Goal: Task Accomplishment & Management: Use online tool/utility

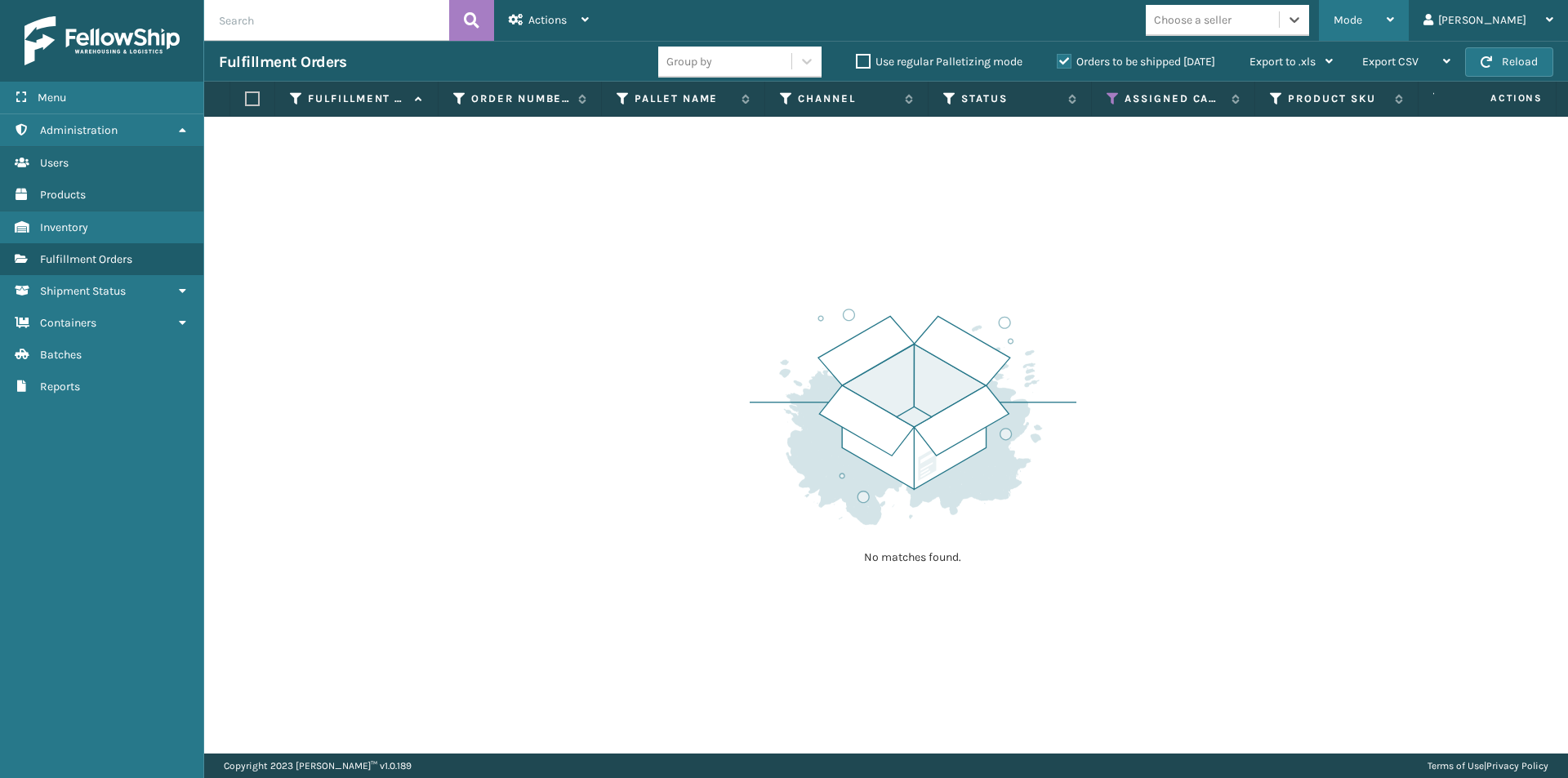
click at [1409, 20] on div "Mode Regular Mode Picking Mode Labeling Mode Exit Scan Mode" at bounding box center [1364, 20] width 90 height 41
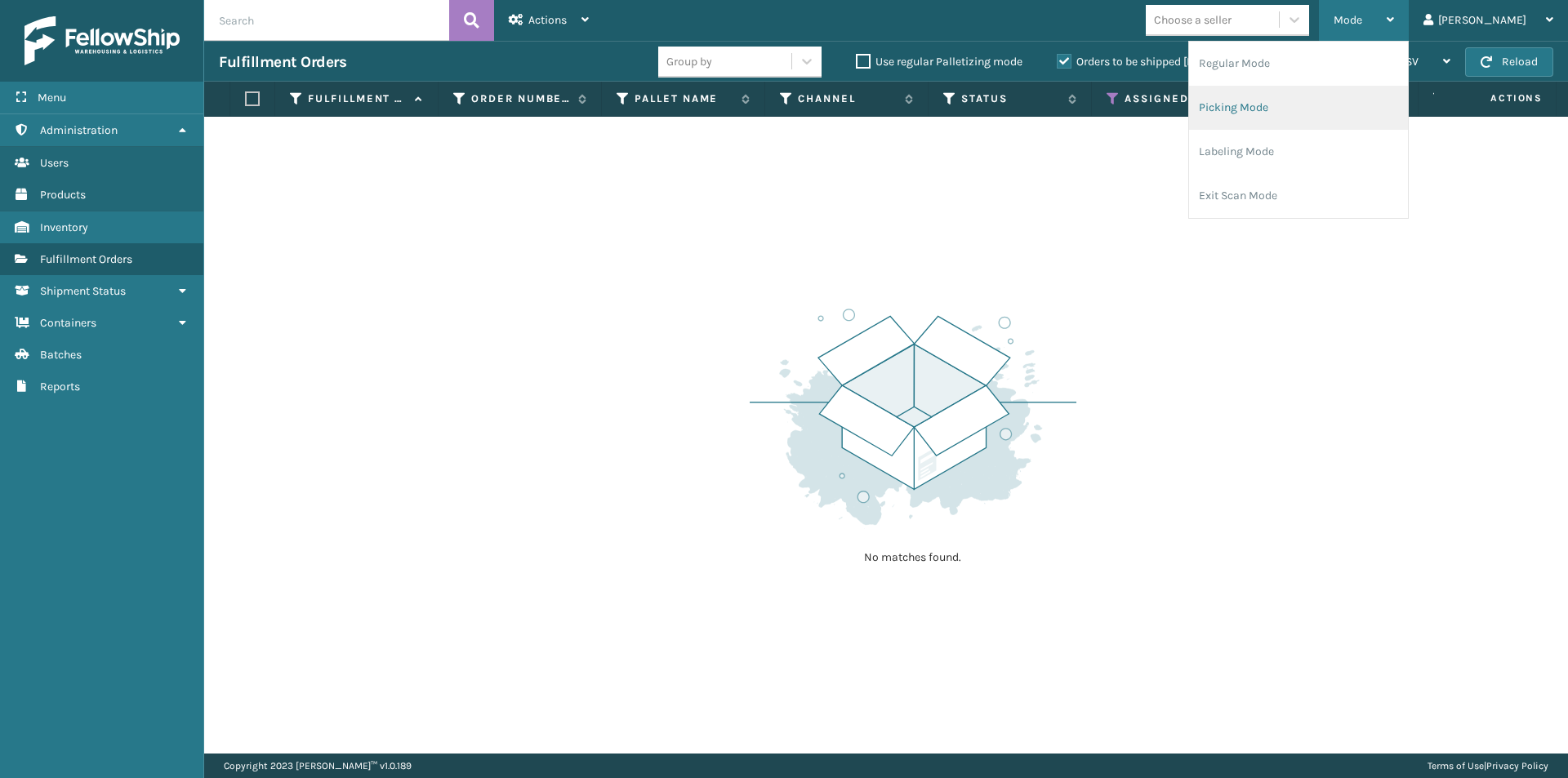
click at [1343, 113] on li "Picking Mode" at bounding box center [1298, 108] width 219 height 44
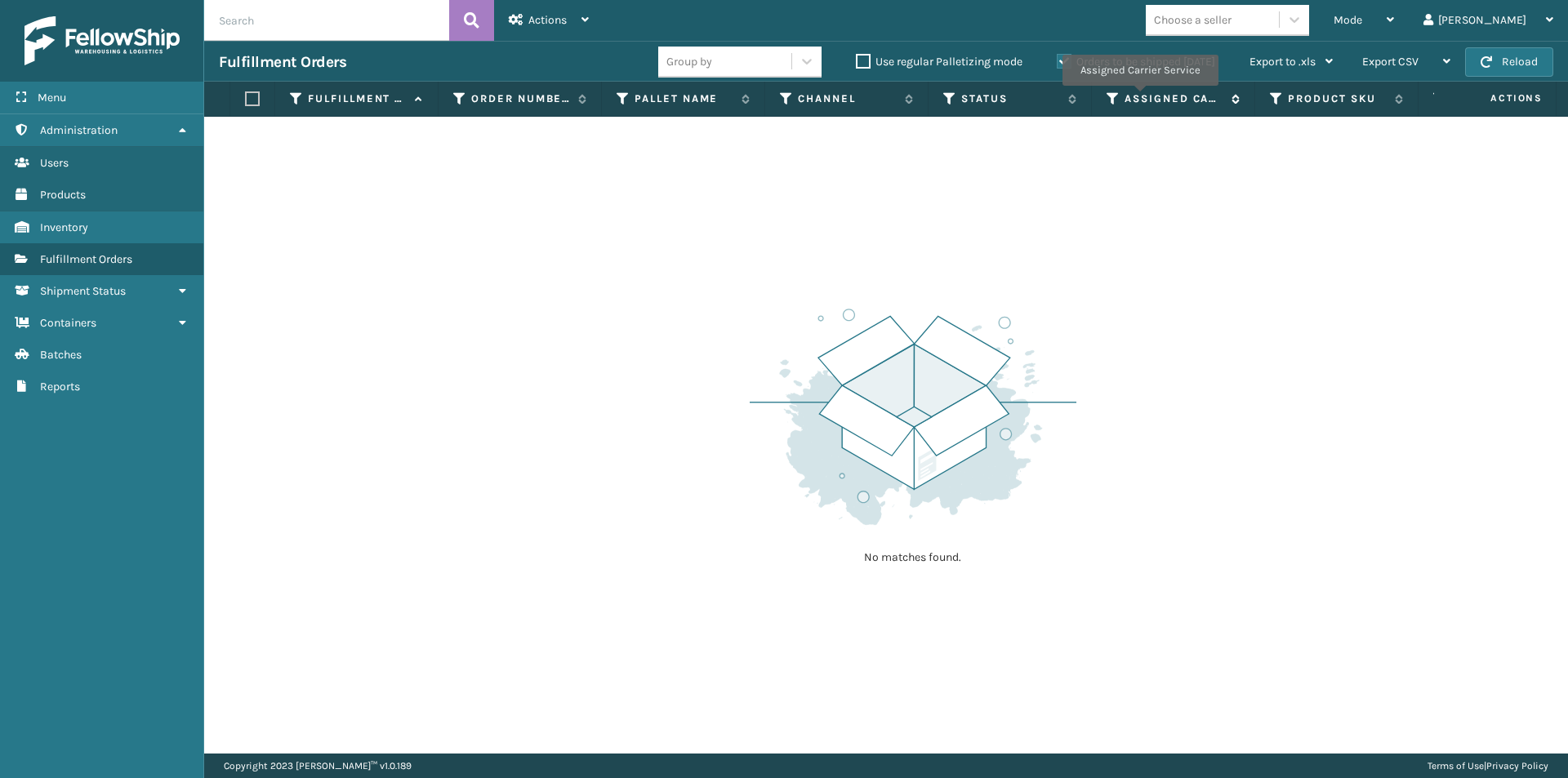
click at [1139, 97] on label "Assigned Carrier Service" at bounding box center [1174, 98] width 99 height 14
click at [1114, 94] on icon at bounding box center [1113, 98] width 13 height 14
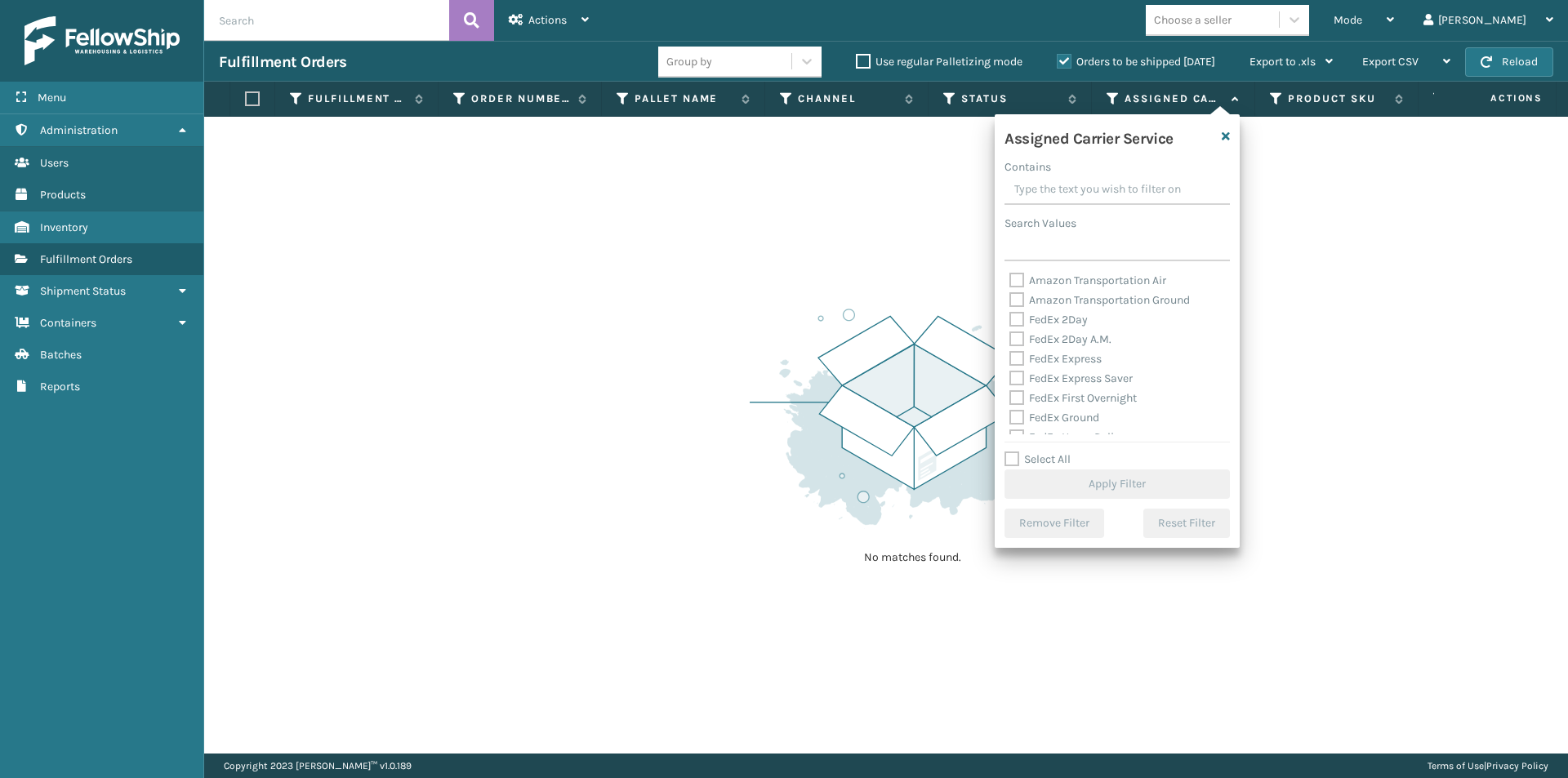
click at [1019, 317] on label "FedEx 2Day" at bounding box center [1049, 319] width 78 height 14
click at [1010, 317] on input "FedEx 2Day" at bounding box center [1009, 316] width 1 height 10
checkbox input "true"
click at [1019, 333] on label "FedEx 2Day A.M." at bounding box center [1060, 339] width 102 height 14
click at [1010, 333] on input "FedEx 2Day A.M." at bounding box center [1009, 335] width 1 height 10
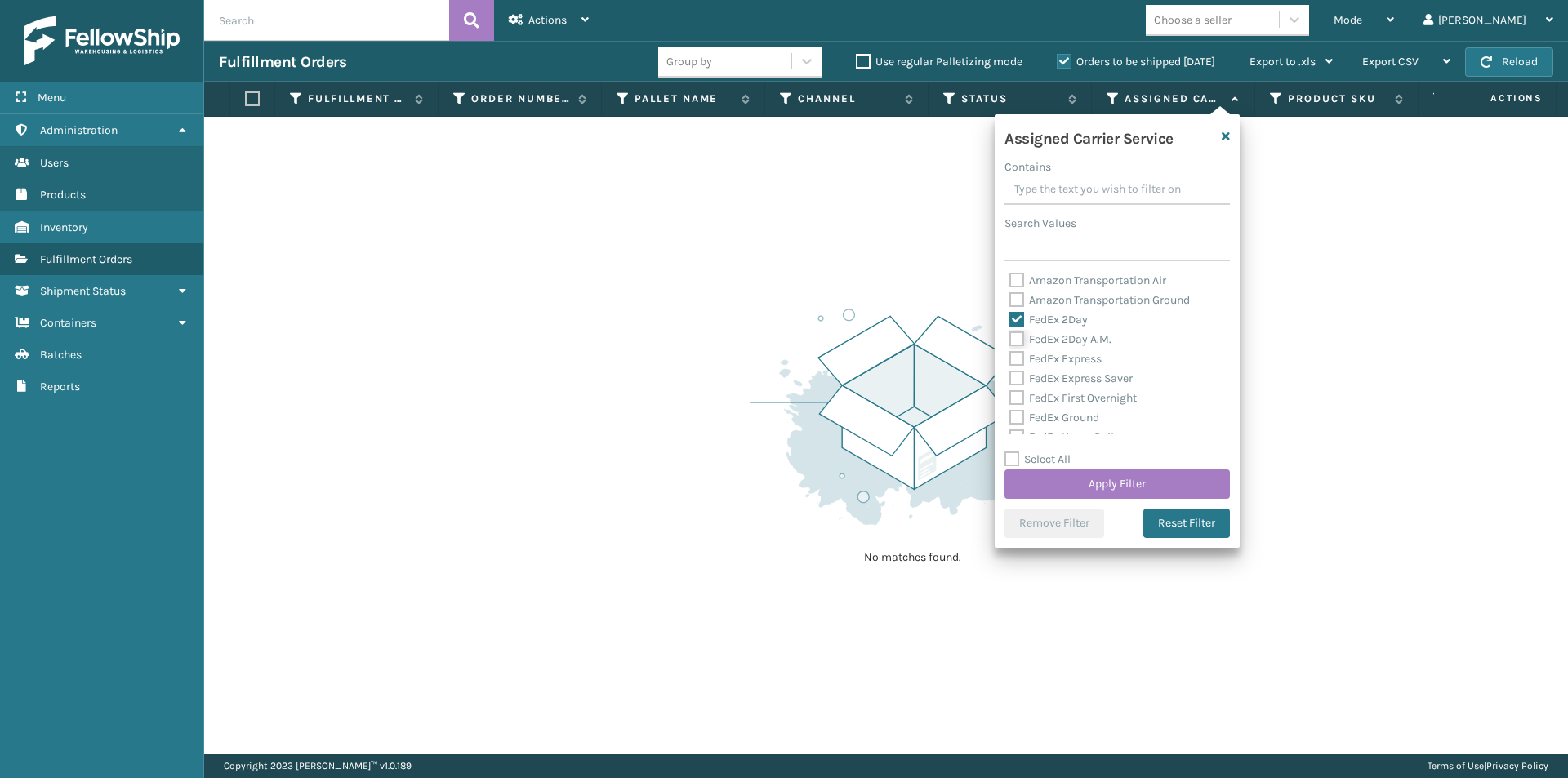
checkbox input "true"
click at [1017, 358] on label "FedEx Express" at bounding box center [1055, 358] width 92 height 14
click at [1010, 358] on input "FedEx Express" at bounding box center [1009, 355] width 1 height 10
checkbox input "true"
click at [1016, 379] on label "FedEx Express Saver" at bounding box center [1070, 379] width 123 height 14
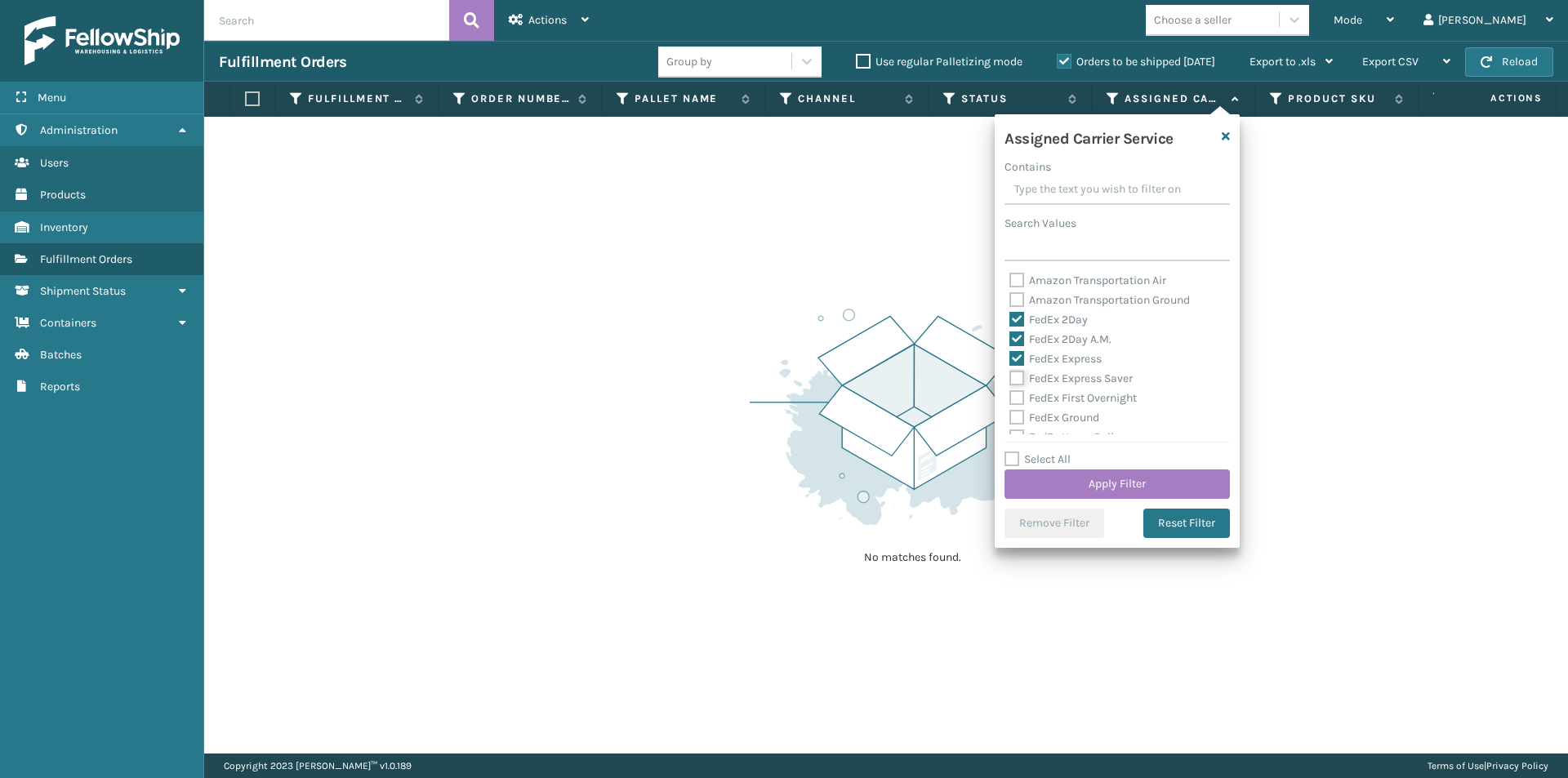
click at [1010, 379] on input "FedEx Express Saver" at bounding box center [1009, 374] width 1 height 10
checkbox input "true"
drag, startPoint x: 1020, startPoint y: 399, endPoint x: 1023, endPoint y: 423, distance: 24.2
click at [1023, 408] on div "Amazon Transportation Air Amazon Transportation Ground FedEx 2Day FedEx 2Day A.…" at bounding box center [1117, 352] width 225 height 163
click at [1014, 411] on label "FedEx Ground" at bounding box center [1054, 418] width 90 height 14
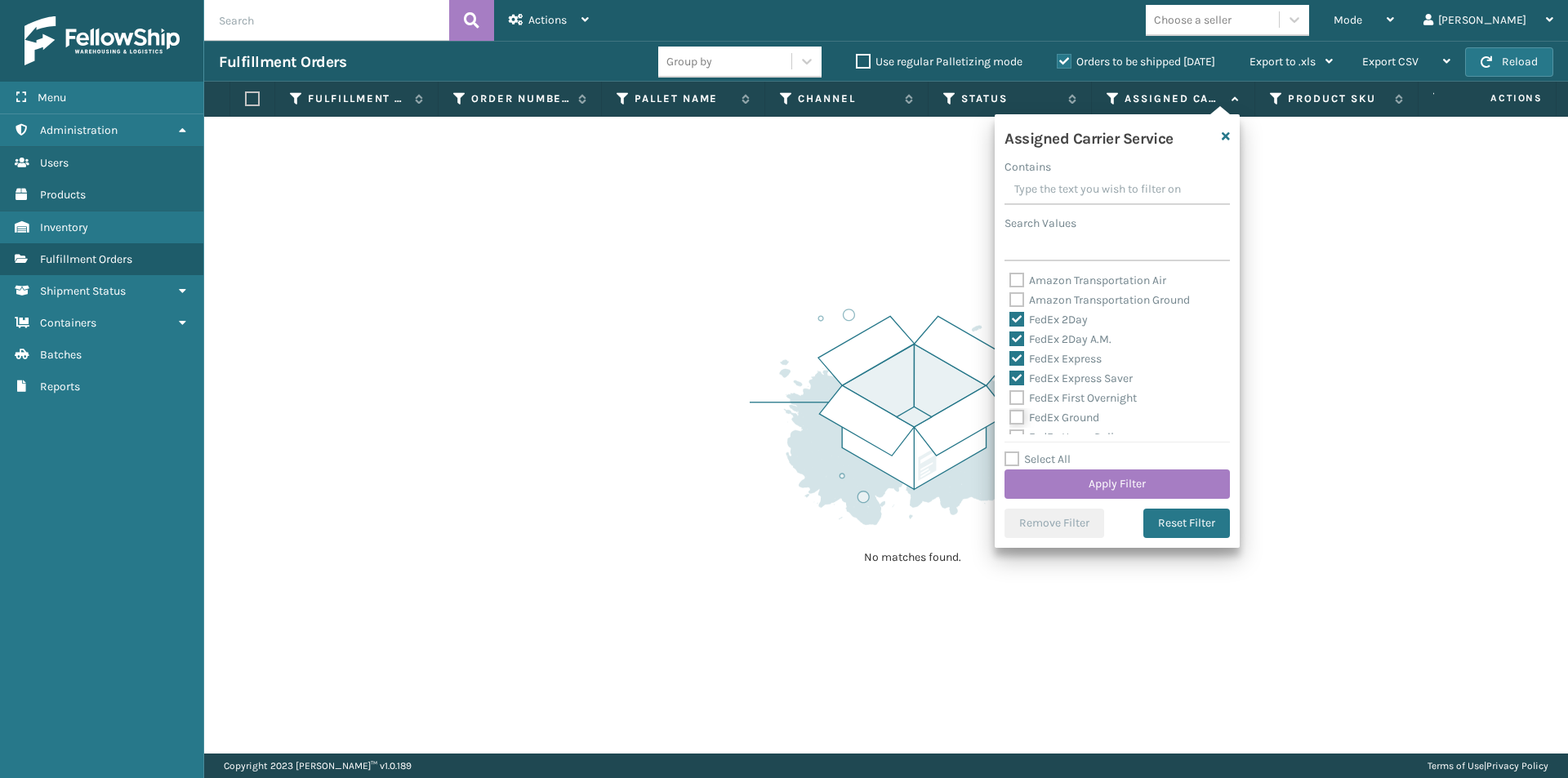
click at [1010, 411] on input "FedEx Ground" at bounding box center [1009, 413] width 1 height 10
checkbox input "true"
click at [1015, 396] on label "FedEx First Overnight" at bounding box center [1073, 398] width 128 height 14
click at [1010, 396] on input "FedEx First Overnight" at bounding box center [1009, 394] width 1 height 10
checkbox input "true"
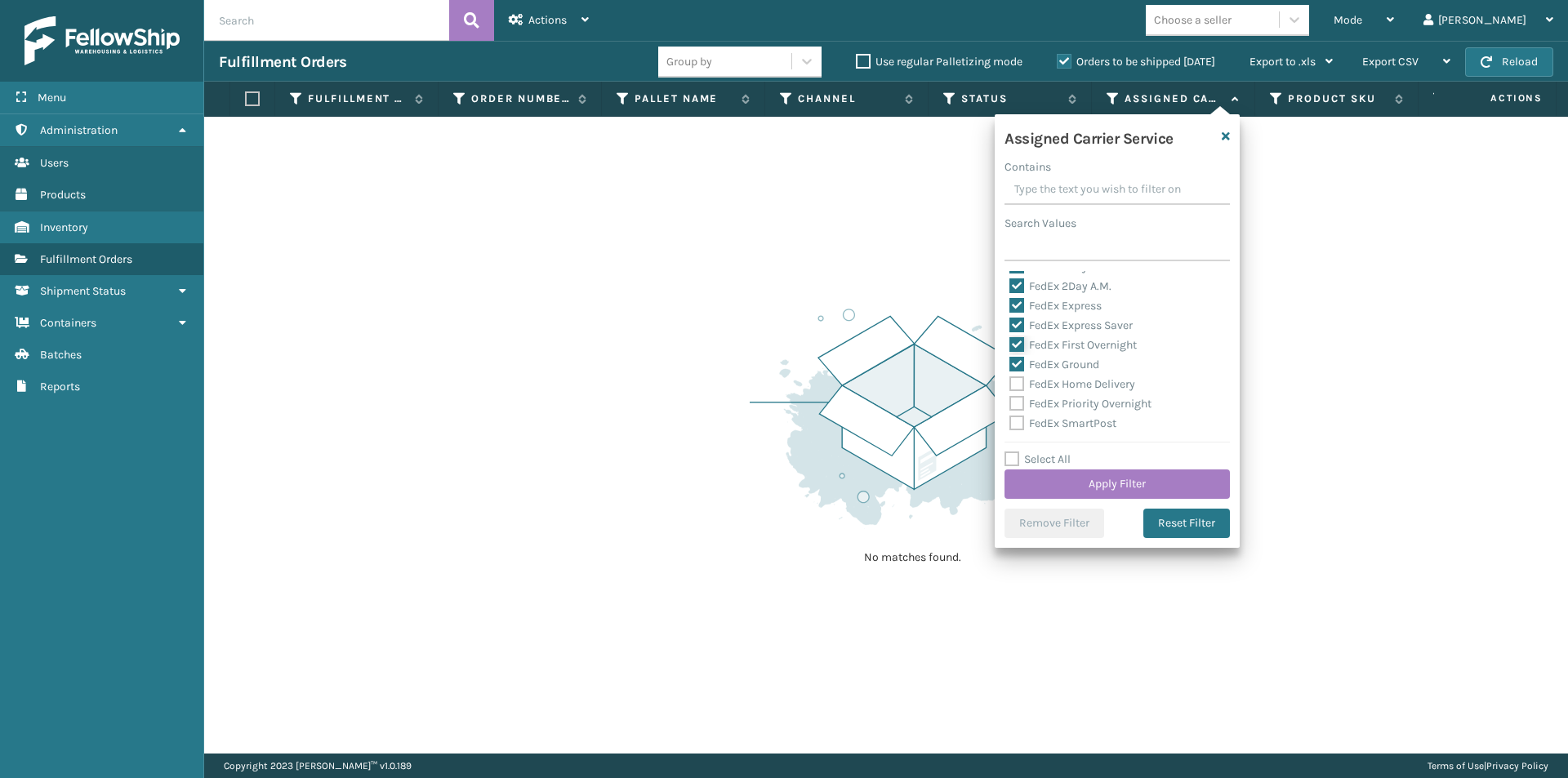
scroll to position [82, 0]
click at [1011, 352] on label "FedEx Home Delivery" at bounding box center [1072, 356] width 126 height 14
click at [1010, 352] on input "FedEx Home Delivery" at bounding box center [1009, 351] width 1 height 10
checkbox input "true"
click at [1012, 376] on label "FedEx Priority Overnight" at bounding box center [1080, 375] width 142 height 14
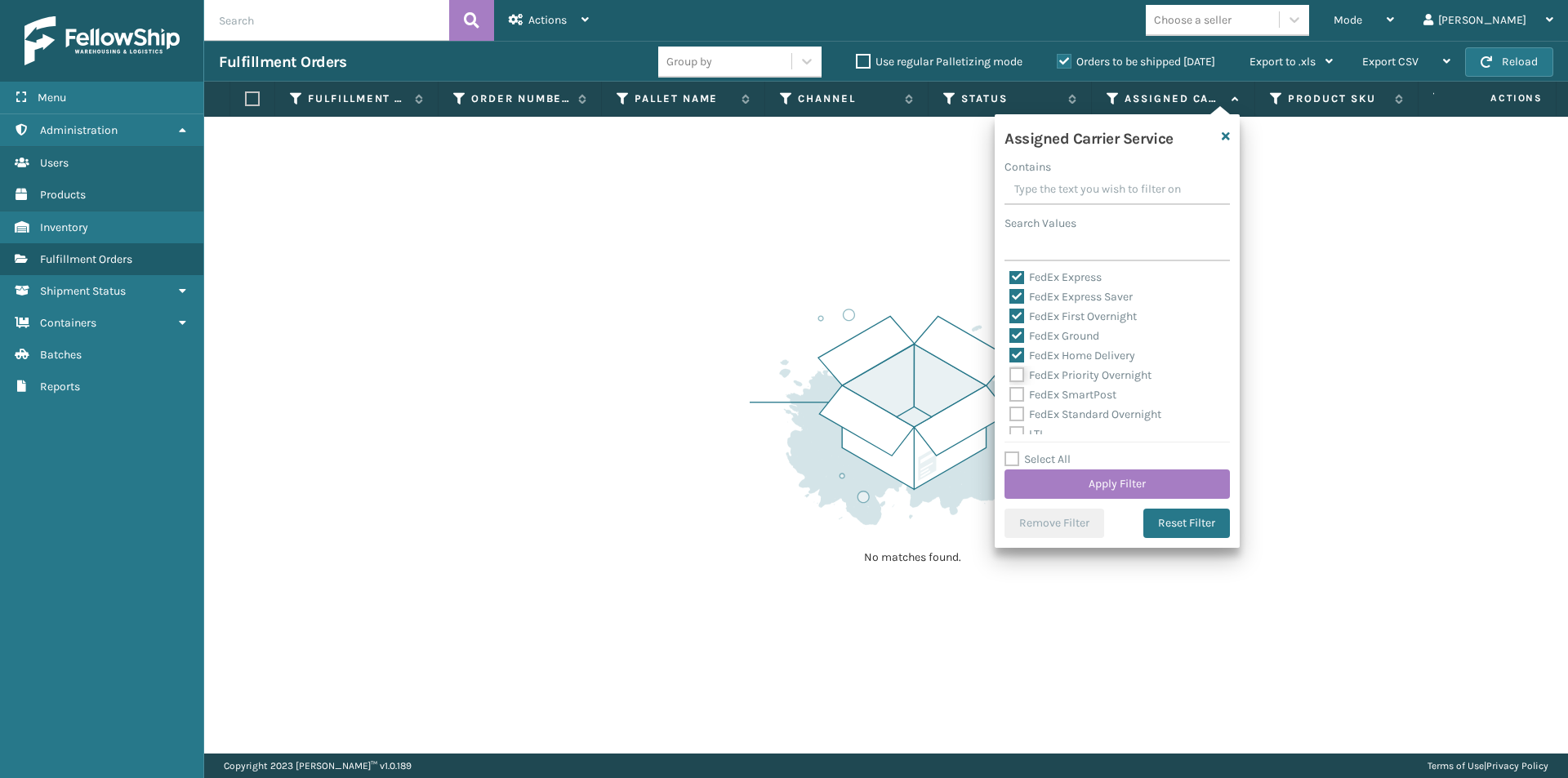
click at [1010, 376] on input "FedEx Priority Overnight" at bounding box center [1009, 371] width 1 height 10
checkbox input "true"
click at [1018, 393] on label "FedEx SmartPost" at bounding box center [1063, 395] width 107 height 14
click at [1010, 393] on input "FedEx SmartPost" at bounding box center [1009, 390] width 1 height 10
checkbox input "true"
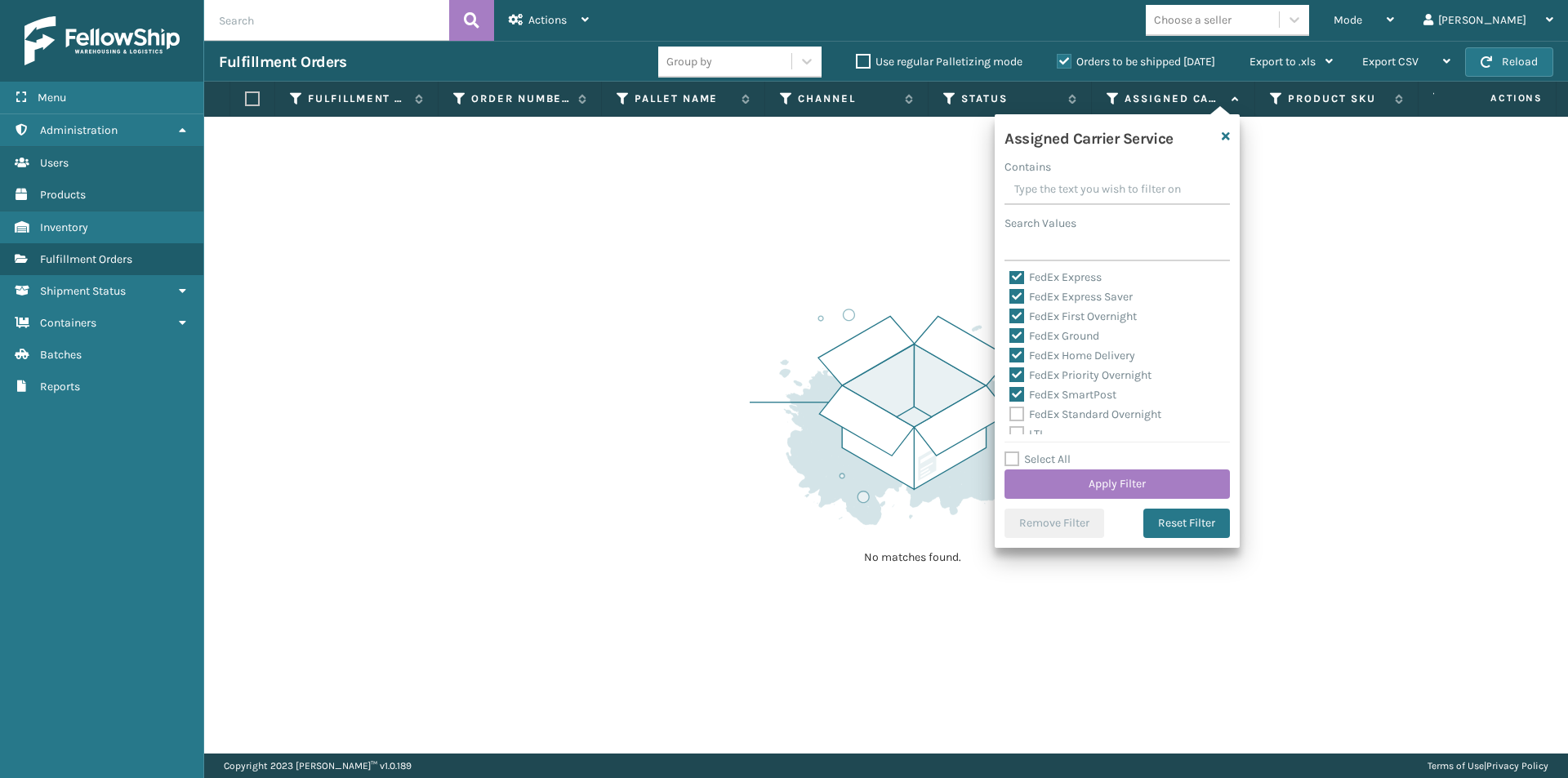
click at [1015, 413] on label "FedEx Standard Overnight" at bounding box center [1085, 414] width 152 height 14
click at [1010, 413] on input "FedEx Standard Overnight" at bounding box center [1009, 410] width 1 height 10
checkbox input "true"
click at [1131, 485] on button "Apply Filter" at bounding box center [1117, 484] width 225 height 30
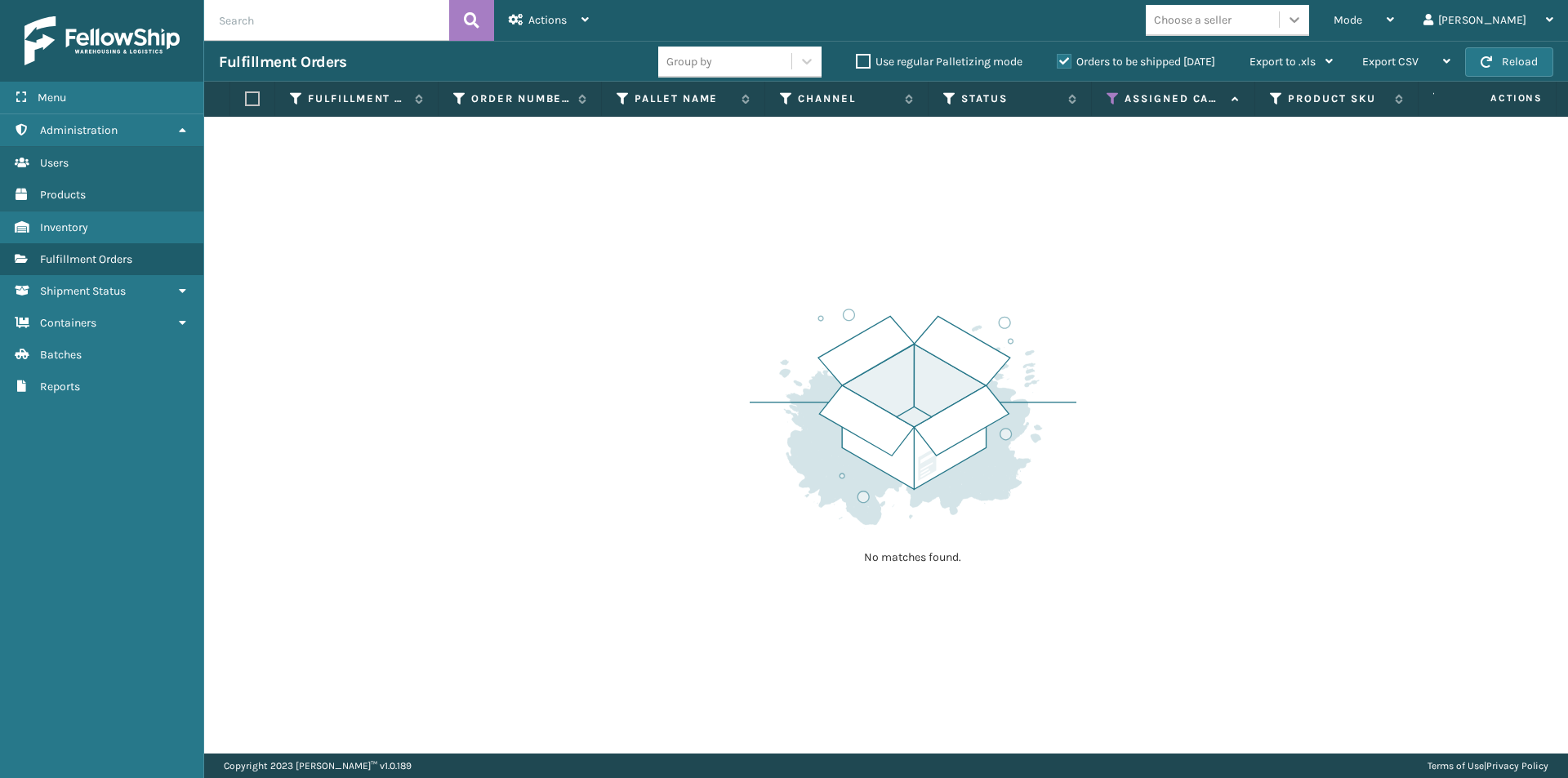
click at [1309, 29] on div at bounding box center [1293, 19] width 30 height 30
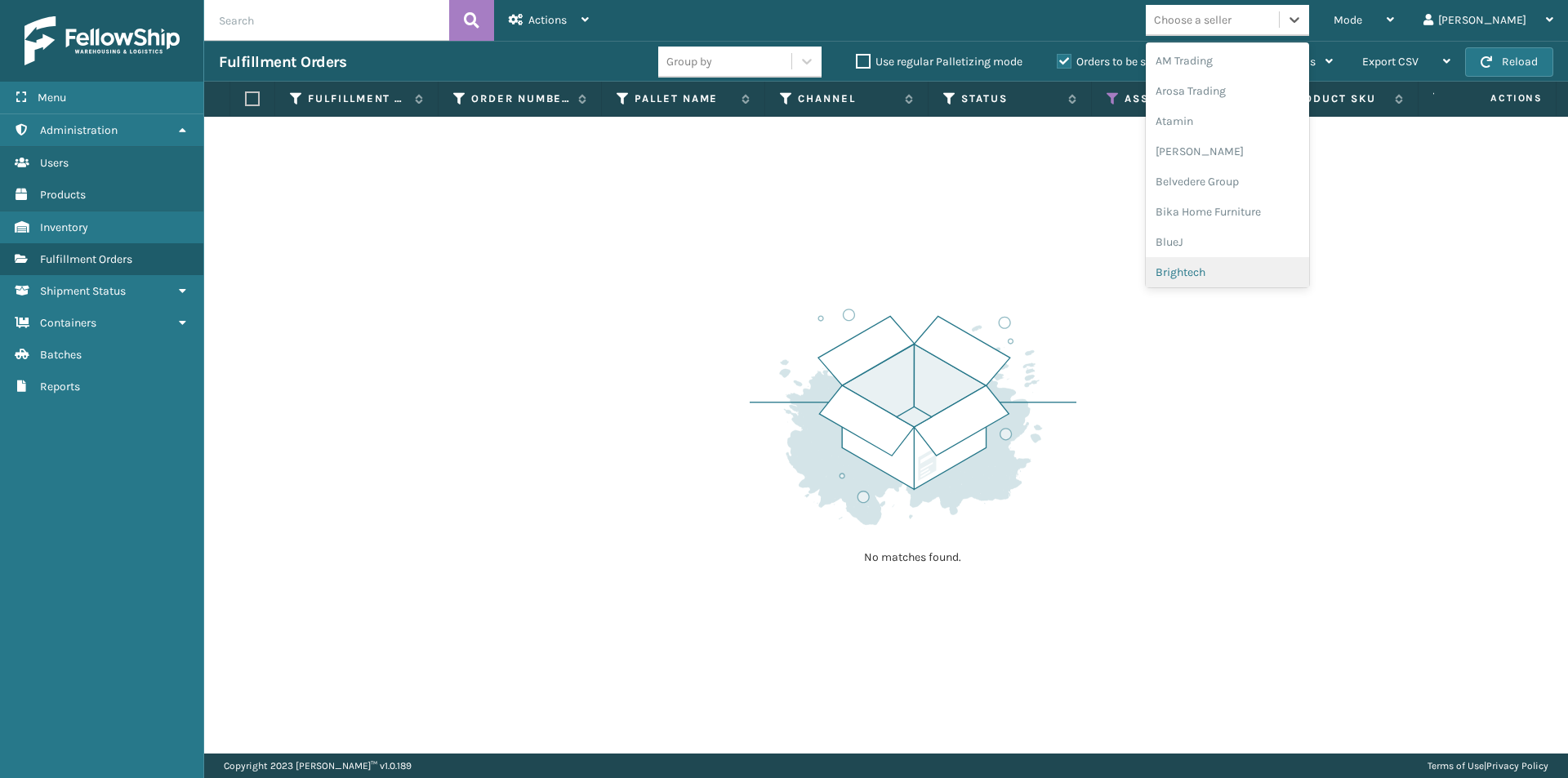
click at [1277, 264] on div "Brightech" at bounding box center [1227, 273] width 163 height 31
click at [1309, 23] on div at bounding box center [1293, 19] width 30 height 30
click at [1265, 262] on div "Brightech" at bounding box center [1227, 263] width 163 height 31
